Goal: Task Accomplishment & Management: Manage account settings

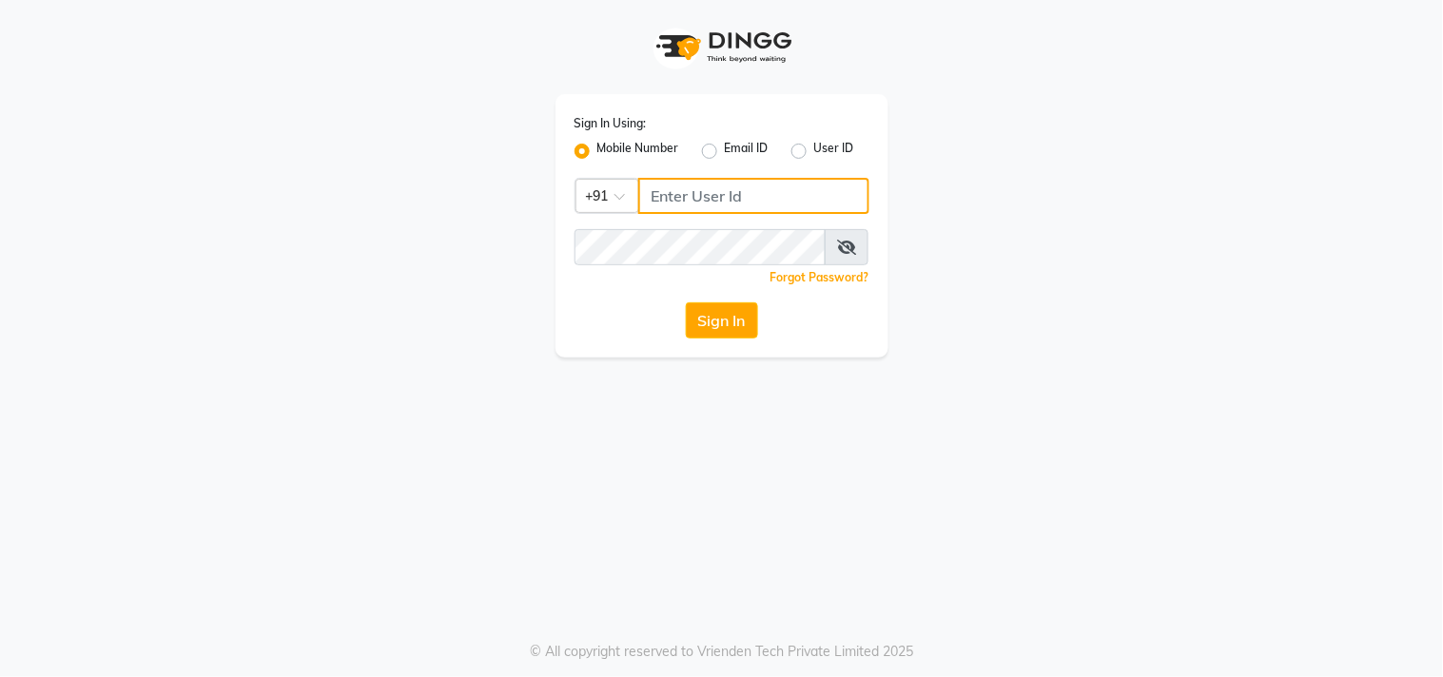
click at [694, 204] on input "Username" at bounding box center [753, 196] width 231 height 36
type input "9874514731"
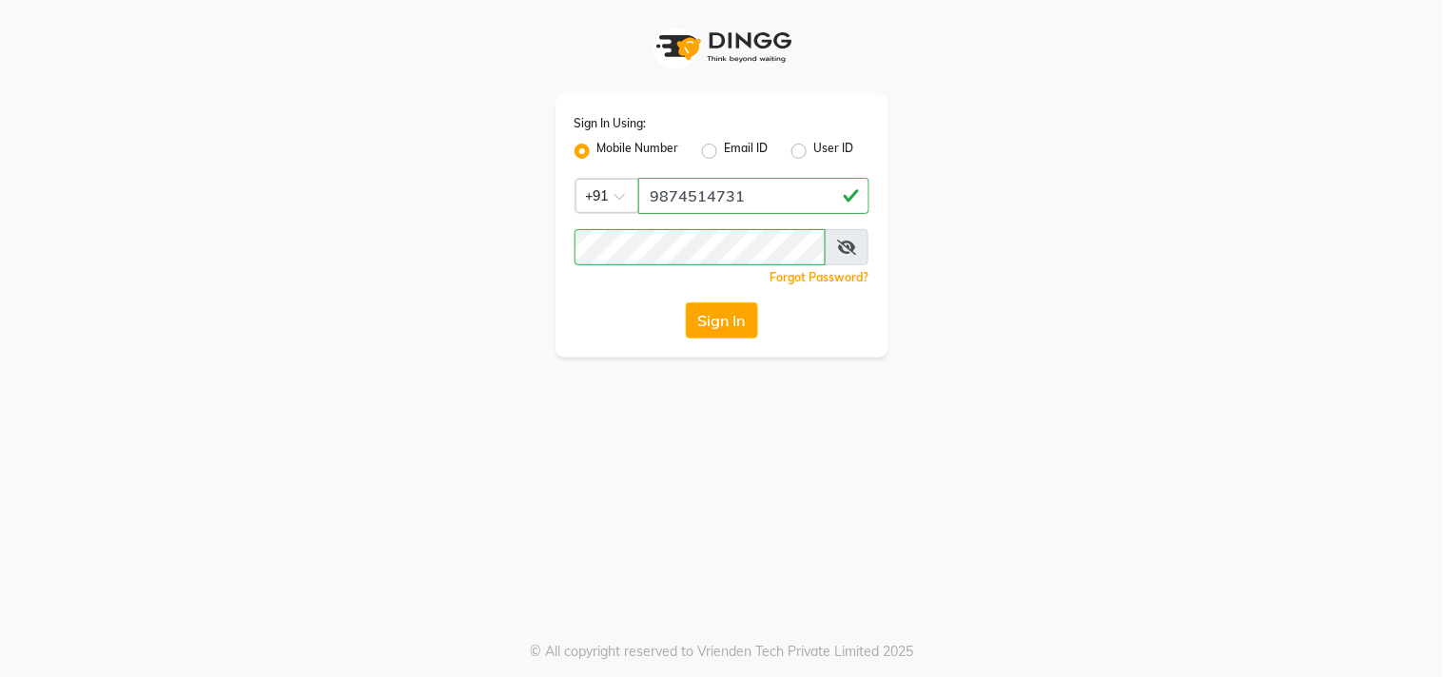
click at [850, 252] on icon at bounding box center [846, 247] width 19 height 15
click at [716, 310] on button "Sign In" at bounding box center [722, 321] width 72 height 36
